Goal: Information Seeking & Learning: Learn about a topic

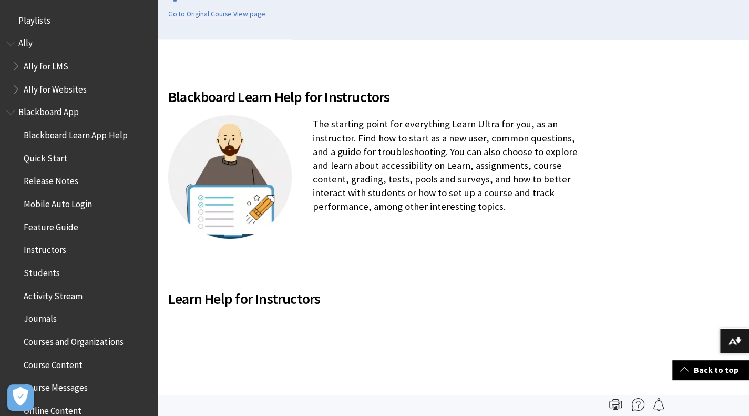
scroll to position [1272, 0]
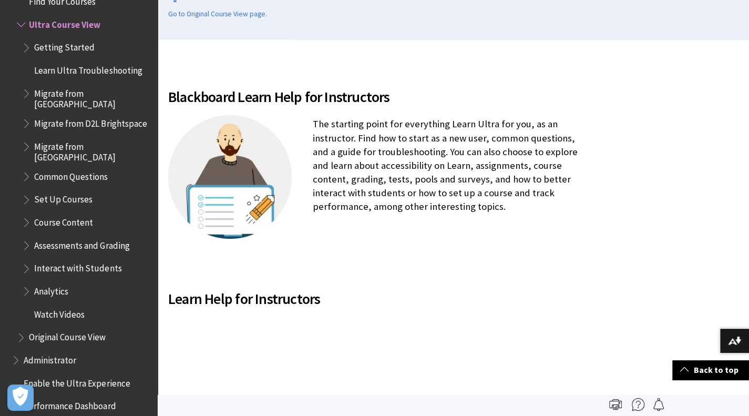
click at [23, 24] on span "Book outline for Blackboard Learn Help" at bounding box center [22, 22] width 11 height 13
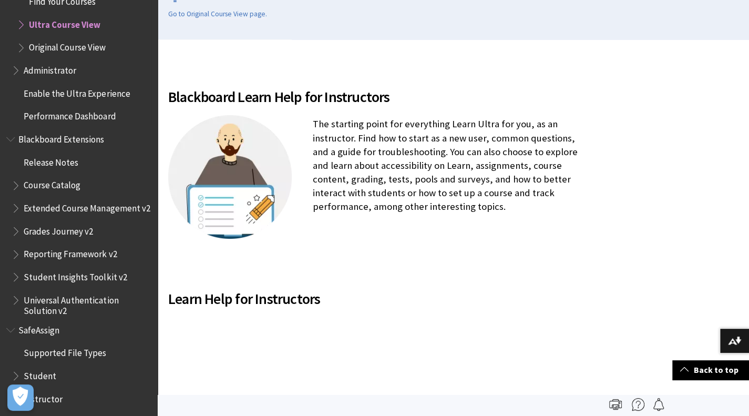
click at [23, 24] on span "Book outline for Blackboard Learn Help" at bounding box center [22, 22] width 11 height 13
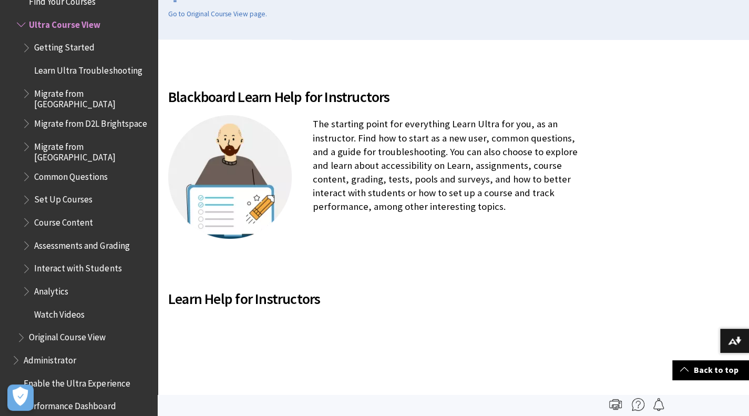
click at [95, 237] on span "Assessments and Grading" at bounding box center [81, 244] width 95 height 14
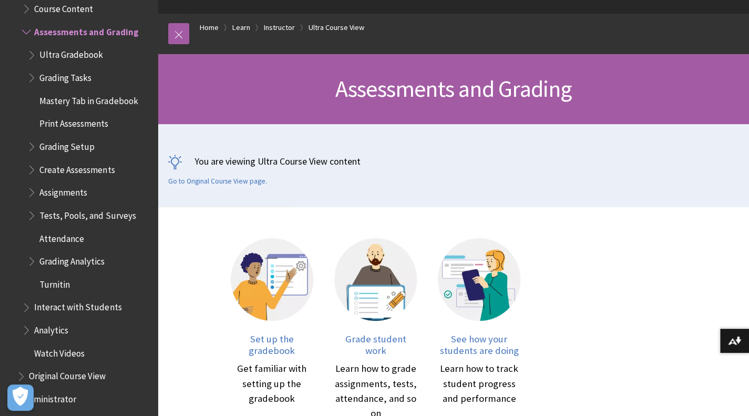
scroll to position [105, 0]
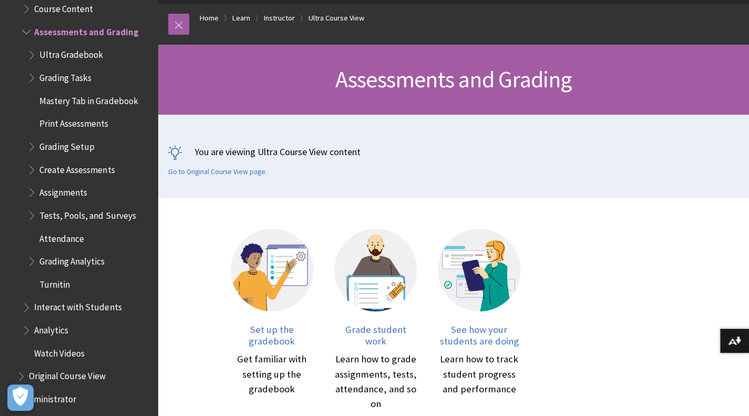
click at [102, 161] on span "Create Assessments" at bounding box center [76, 168] width 75 height 14
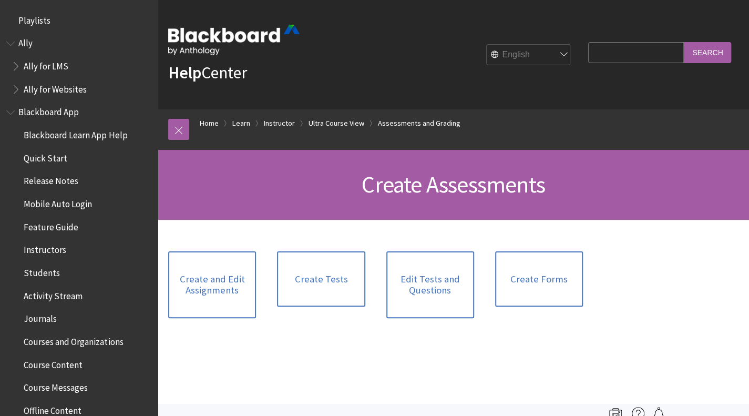
scroll to position [1623, 0]
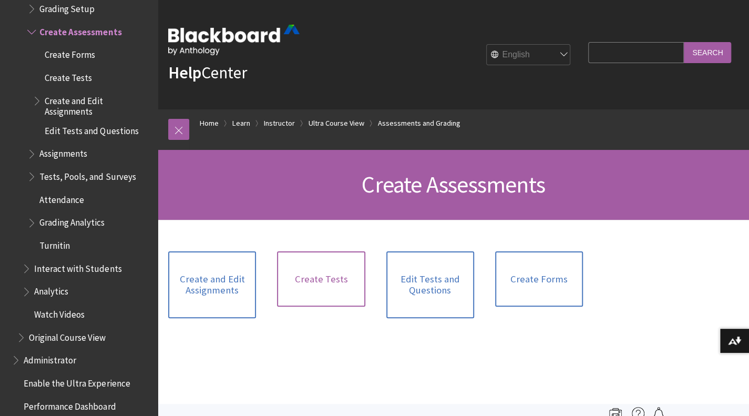
click at [317, 280] on link "Create Tests" at bounding box center [321, 279] width 88 height 56
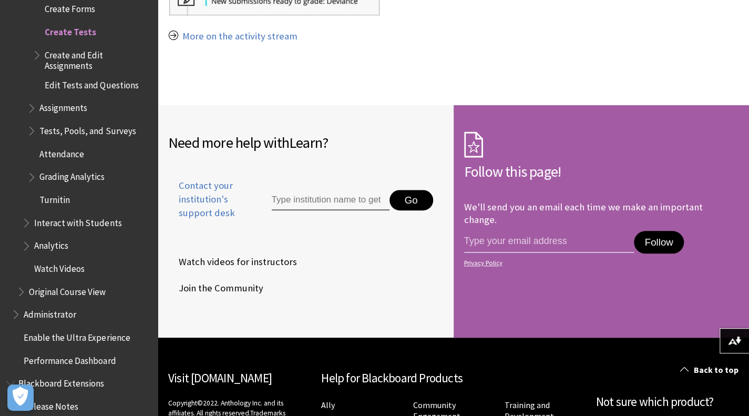
scroll to position [16297, 0]
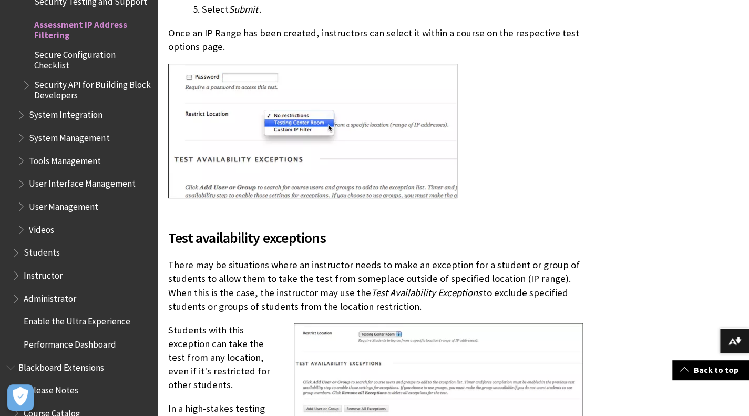
scroll to position [1262, 0]
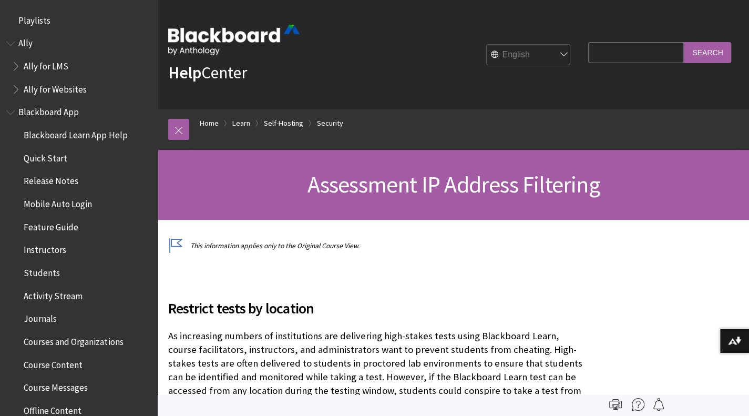
scroll to position [1456, 0]
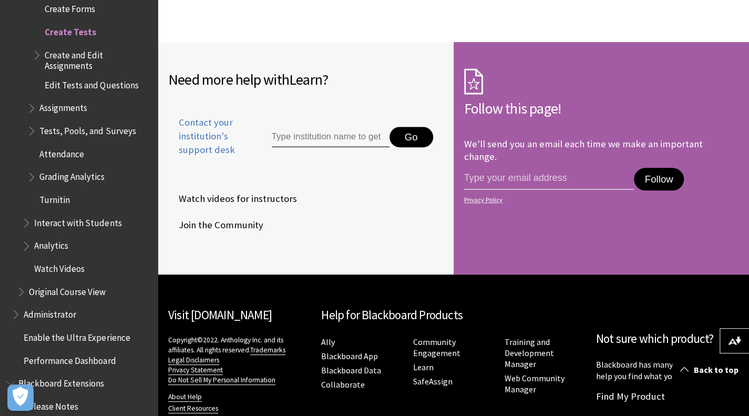
scroll to position [16296, 0]
click at [71, 260] on span "Watch Videos" at bounding box center [59, 267] width 50 height 14
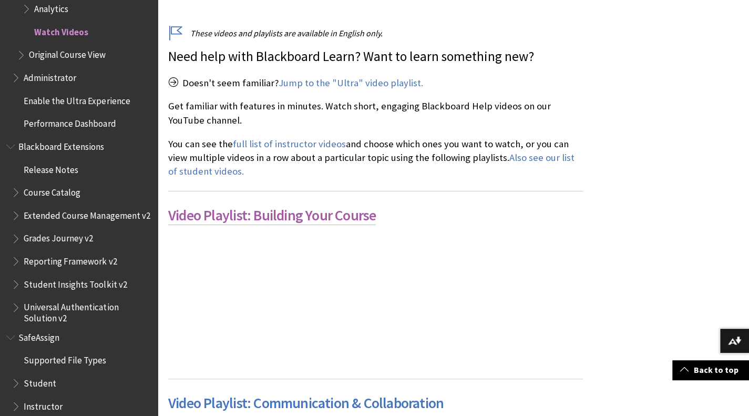
scroll to position [368, 0]
